Goal: Check status: Check status

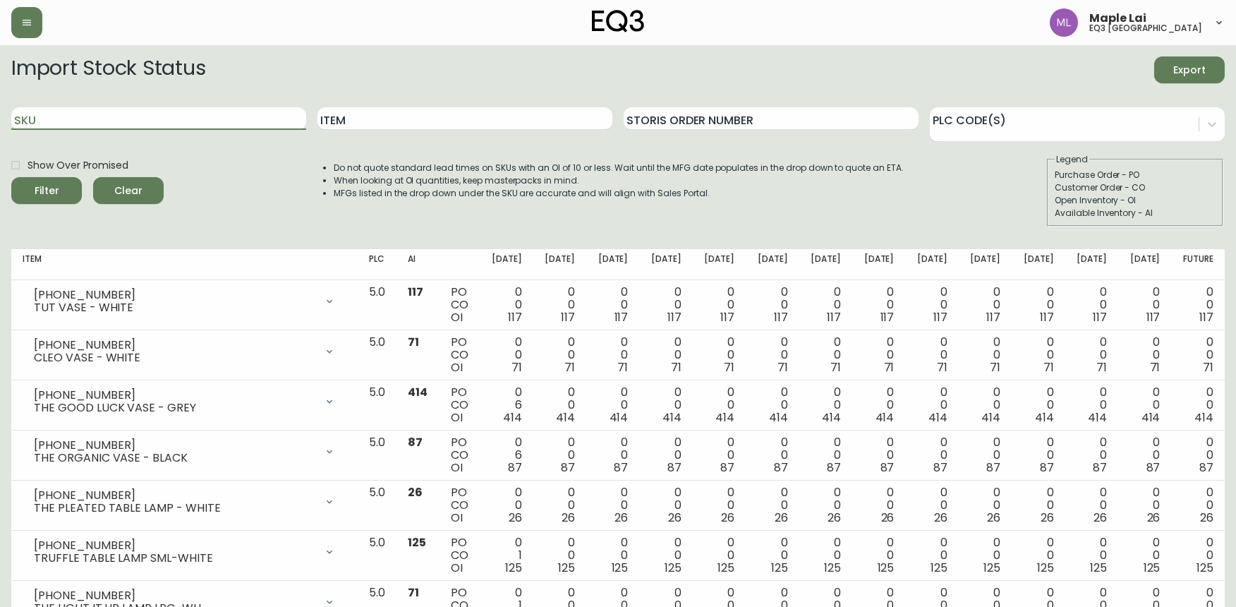
click at [136, 115] on input "SKU" at bounding box center [158, 118] width 295 height 23
click at [11, 177] on button "Filter" at bounding box center [46, 190] width 71 height 27
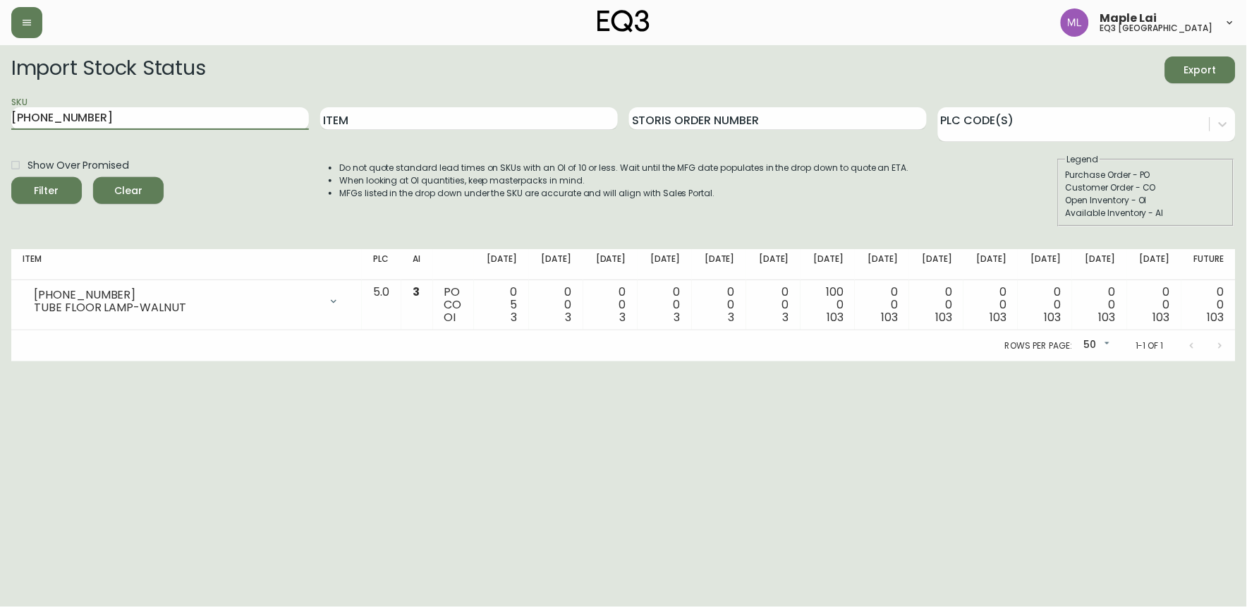
drag, startPoint x: 118, startPoint y: 121, endPoint x: -4, endPoint y: 123, distance: 121.4
click at [0, 123] on html "Maple Lai eq3 [GEOGRAPHIC_DATA] Import Stock Status Export SKU [PHONE_NUMBER] I…" at bounding box center [623, 180] width 1247 height 361
paste input "7130-621-13-B"
click at [11, 177] on button "Filter" at bounding box center [46, 190] width 71 height 27
drag, startPoint x: 110, startPoint y: 121, endPoint x: -4, endPoint y: 131, distance: 114.0
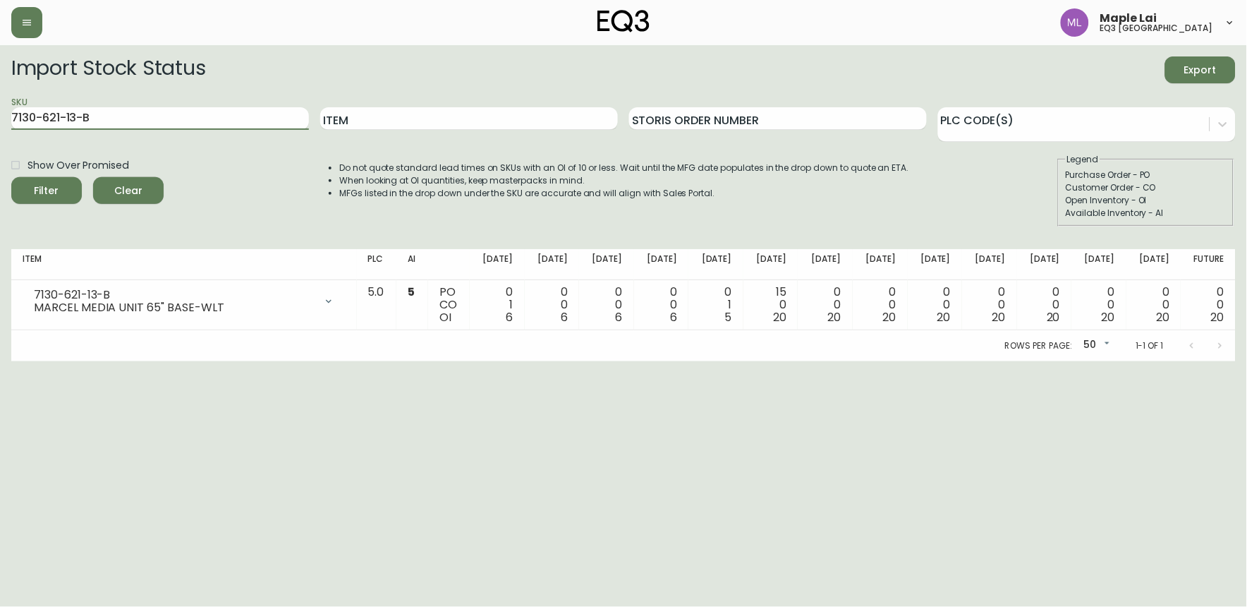
click at [0, 131] on html "Maple Lai eq3 [GEOGRAPHIC_DATA] Import Stock Status Export SKU 7130-621-13-B It…" at bounding box center [623, 180] width 1247 height 361
paste input "A"
click at [11, 177] on button "Filter" at bounding box center [46, 190] width 71 height 27
click at [0, 361] on html "Maple Lai eq3 [GEOGRAPHIC_DATA] Import Stock Status Export SKU 7130-621-13-A It…" at bounding box center [623, 180] width 1247 height 361
drag, startPoint x: 9, startPoint y: 360, endPoint x: 15, endPoint y: 353, distance: 9.6
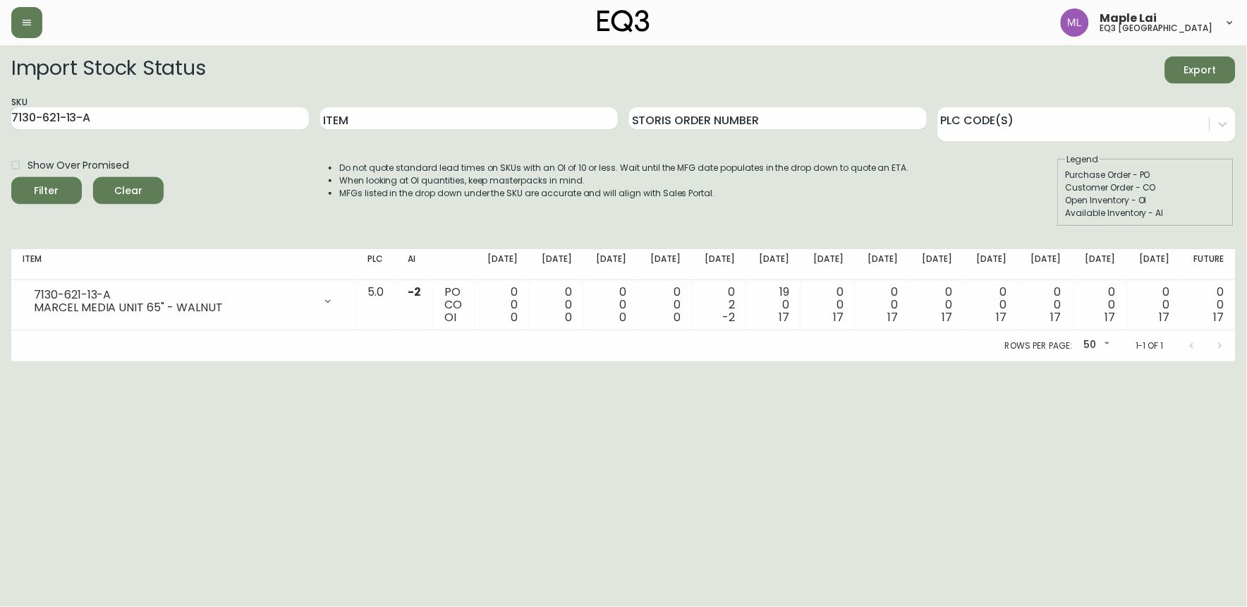
click at [10, 361] on html "Maple Lai eq3 [GEOGRAPHIC_DATA] Import Stock Status Export SKU 7130-621-13-A It…" at bounding box center [623, 180] width 1247 height 361
drag, startPoint x: 203, startPoint y: 117, endPoint x: 3, endPoint y: 115, distance: 200.4
click at [4, 116] on main "Import Stock Status Export SKU 7130-621-13-A Item Storis Order Number PLC Code(…" at bounding box center [623, 203] width 1247 height 316
paste input "[PHONE_NUMBER]"
type input "[PHONE_NUMBER]"
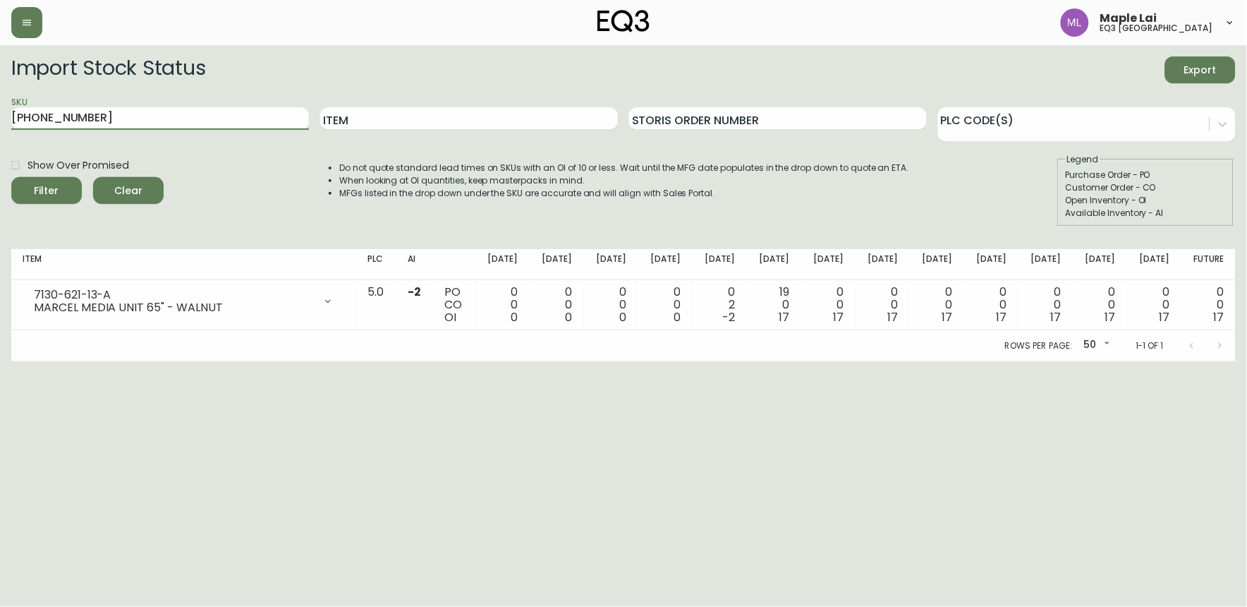
click at [11, 177] on button "Filter" at bounding box center [46, 190] width 71 height 27
click at [391, 13] on div at bounding box center [215, 22] width 408 height 31
